Goal: Transaction & Acquisition: Subscribe to service/newsletter

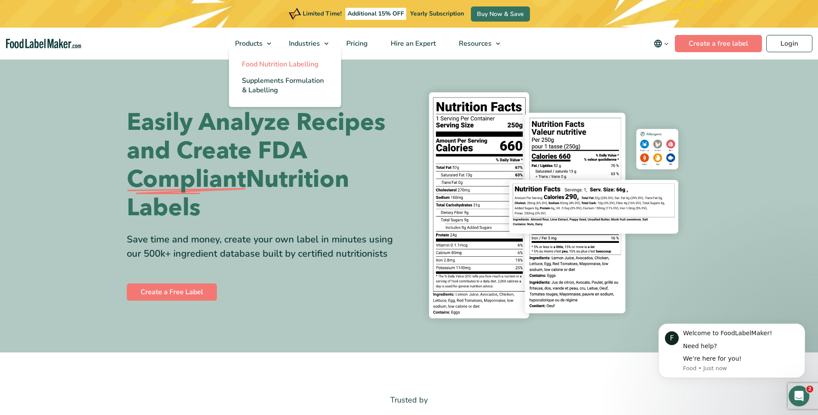
click at [256, 65] on span "Food Nutrition Labelling" at bounding box center [280, 63] width 77 height 9
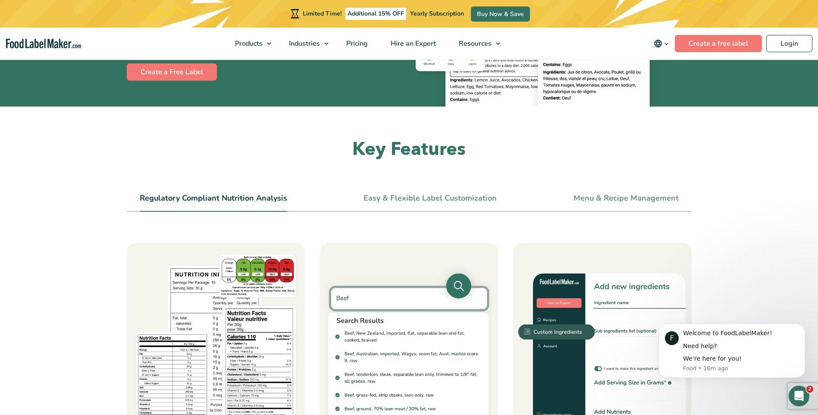
scroll to position [230, 0]
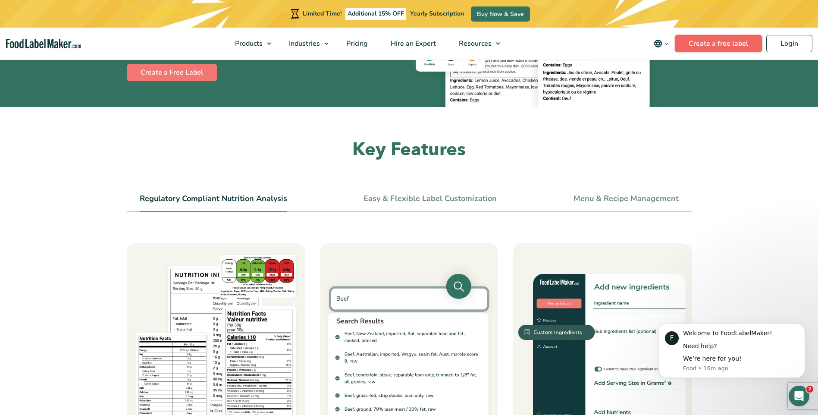
click at [713, 41] on link "Create a free label" at bounding box center [718, 43] width 87 height 17
